Goal: Information Seeking & Learning: Learn about a topic

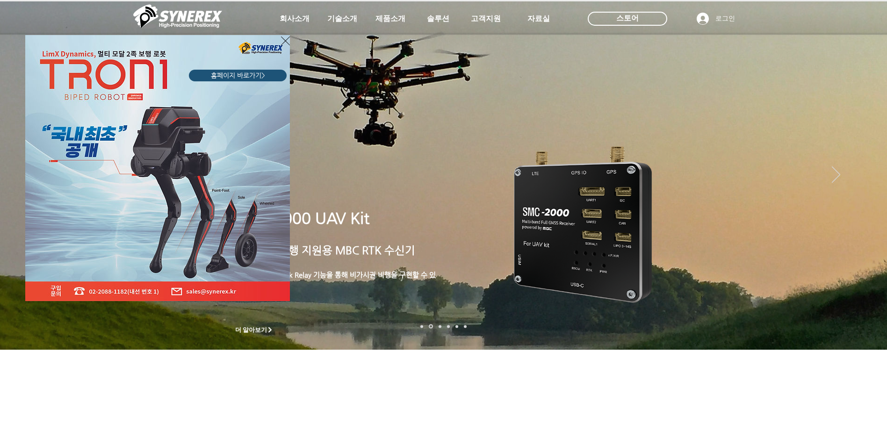
click at [284, 42] on icon "사이트로 돌아가기" at bounding box center [285, 41] width 9 height 12
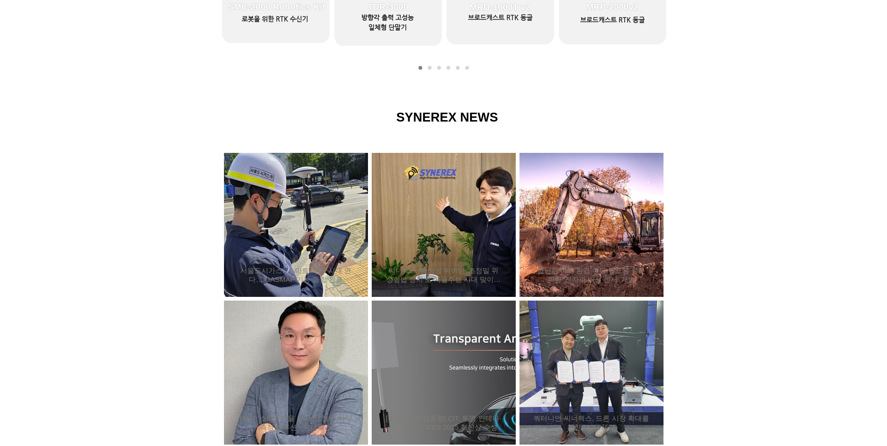
scroll to position [608, 0]
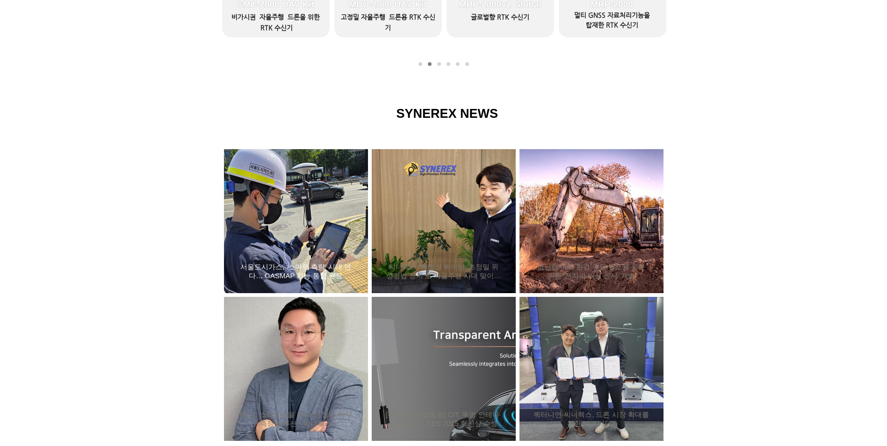
click at [318, 260] on div "서울도시가스, ‘스마트 측량’ 시대 연다… GASMAP 기능 통합 완료" at bounding box center [296, 221] width 119 height 122
click at [318, 239] on div "서울도시가스, ‘스마트 측량’ 시대 연다… GASMAP 기능 통합 완료" at bounding box center [296, 221] width 119 height 122
click at [315, 202] on div "서울도시가스, ‘스마트 측량’ 시대 연다… GASMAP 기능 통합 완료" at bounding box center [296, 221] width 119 height 122
click at [252, 204] on div "서울도시가스, ‘스마트 측량’ 시대 연다… GASMAP 기능 통합 완료" at bounding box center [296, 221] width 119 height 122
click at [252, 225] on div "서울도시가스, ‘스마트 측량’ 시대 연다… GASMAP 기능 통합 완료" at bounding box center [296, 221] width 119 height 122
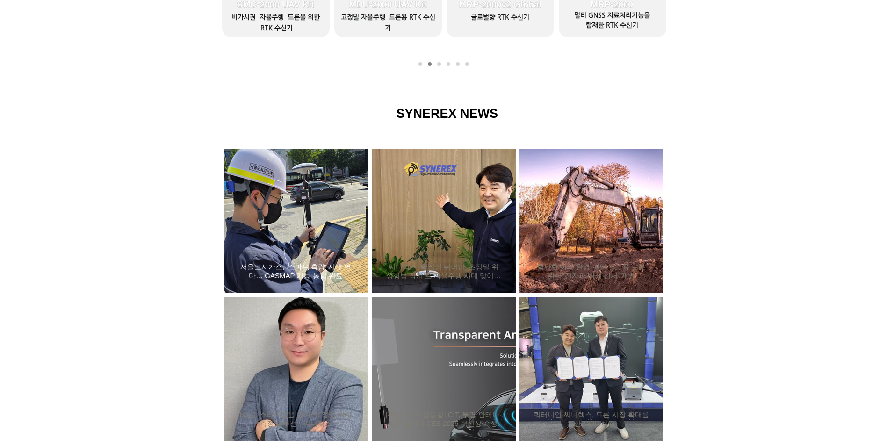
click at [339, 265] on h2 "서울도시가스, ‘스마트 측량’ 시대 연다… GASMAP 기능 통합 완료" at bounding box center [296, 272] width 116 height 18
click at [342, 265] on h2 "서울도시가스, ‘스마트 측량’ 시대 연다… GASMAP 기능 통합 완료" at bounding box center [296, 272] width 116 height 18
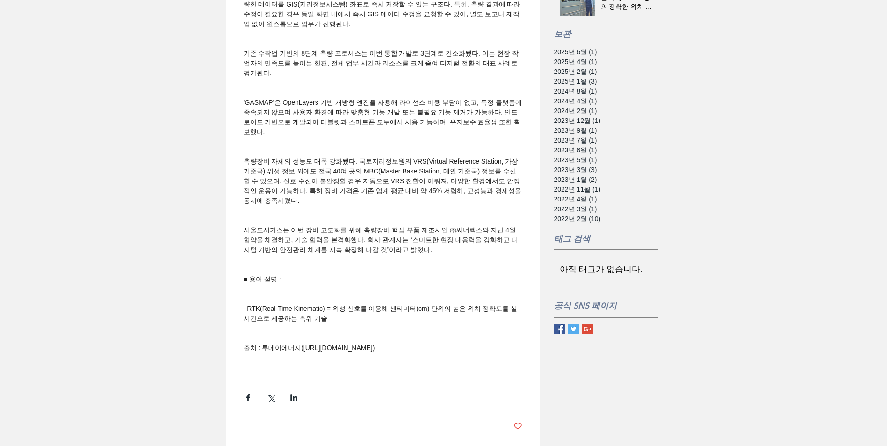
scroll to position [655, 0]
